Goal: Transaction & Acquisition: Purchase product/service

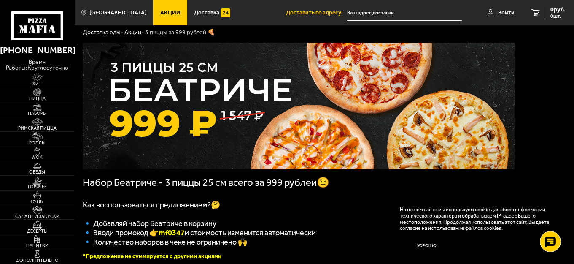
scroll to position [42, 0]
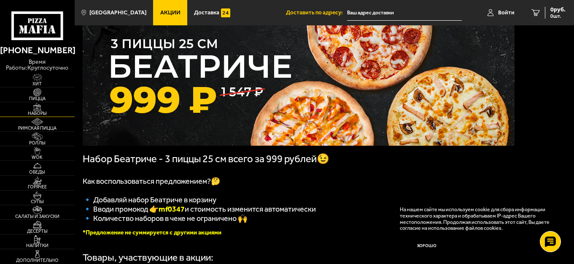
click at [32, 112] on span "Наборы" at bounding box center [37, 113] width 75 height 5
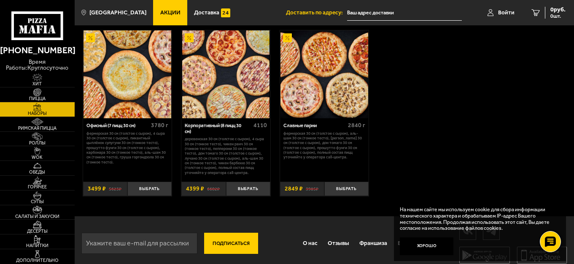
scroll to position [980, 0]
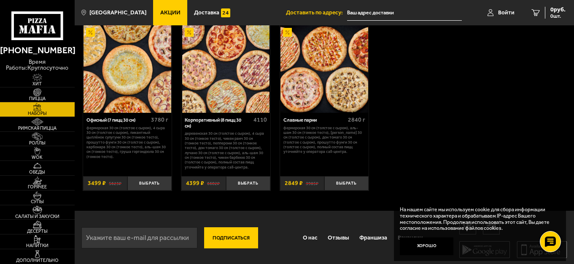
click at [231, 89] on img at bounding box center [226, 69] width 88 height 88
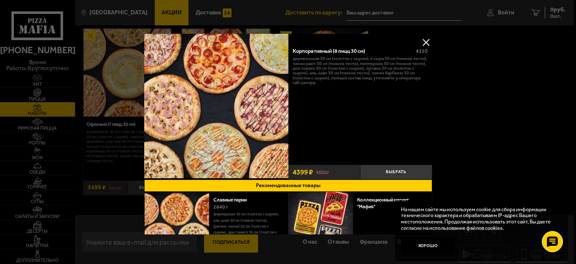
click at [426, 38] on button at bounding box center [426, 42] width 13 height 13
